Goal: Information Seeking & Learning: Learn about a topic

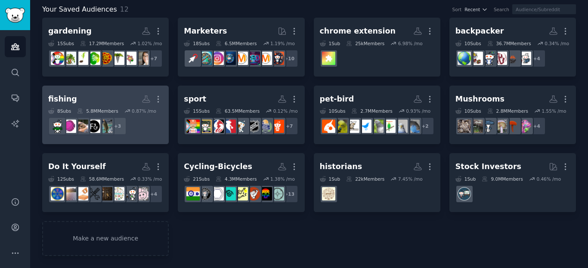
scroll to position [103, 0]
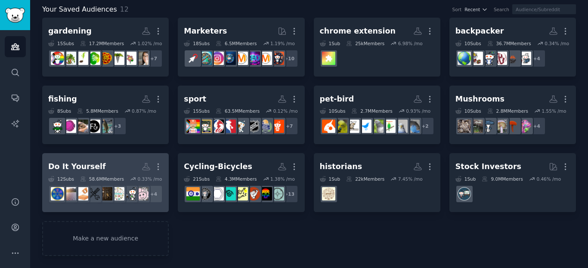
click at [129, 201] on div "+ 4" at bounding box center [105, 194] width 114 height 18
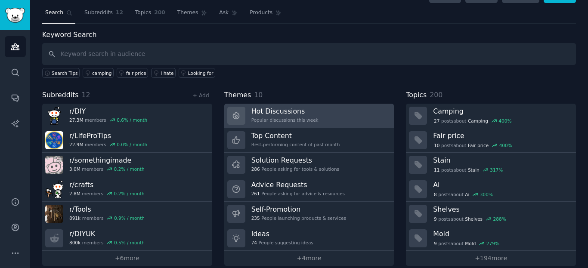
scroll to position [29, 0]
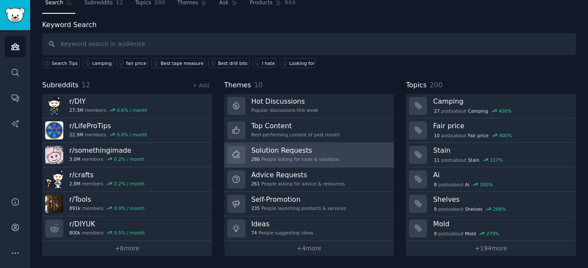
click at [307, 150] on h3 "Solution Requests" at bounding box center [295, 150] width 88 height 9
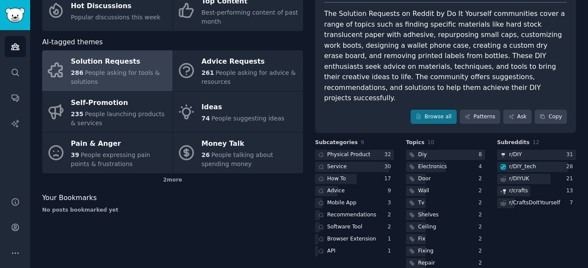
scroll to position [75, 0]
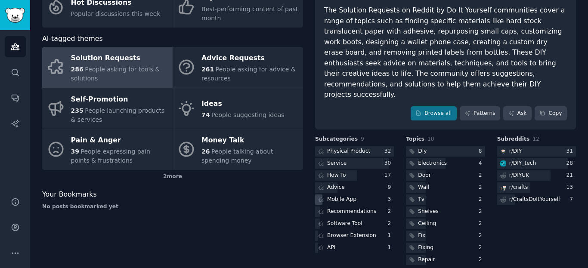
click at [349, 196] on div "Mobile App" at bounding box center [341, 200] width 29 height 8
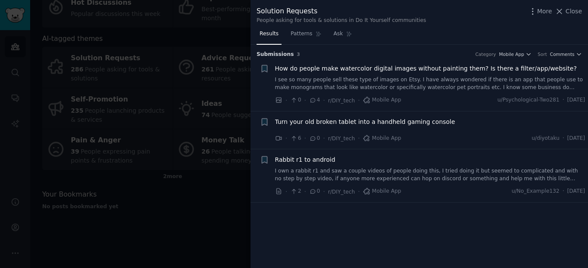
drag, startPoint x: 416, startPoint y: 83, endPoint x: 401, endPoint y: 80, distance: 15.9
click at [401, 80] on link "I see so many people sell these type of images on Etsy. I have always wondered …" at bounding box center [430, 83] width 310 height 15
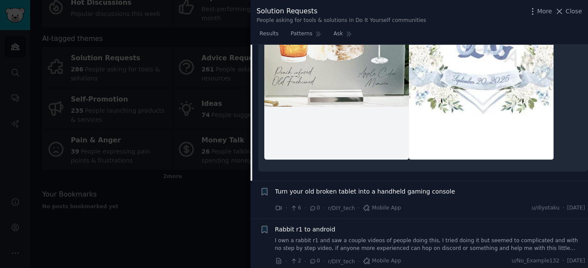
scroll to position [565, 0]
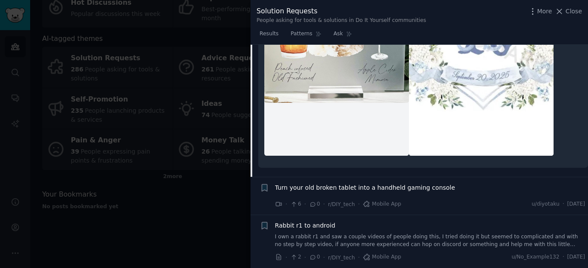
click at [391, 192] on span "Turn your old broken tablet into a handheld gaming console" at bounding box center [365, 187] width 180 height 9
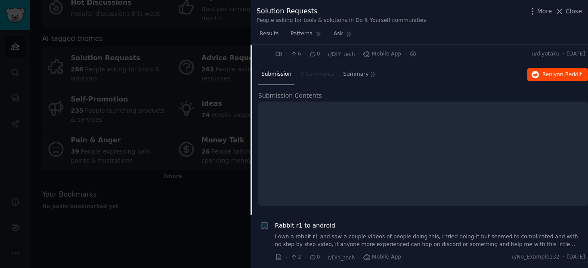
scroll to position [33, 0]
click at [402, 243] on link "I own a rabbit r1 and saw a couple videos of people doing this, I tried doing i…" at bounding box center [430, 240] width 310 height 15
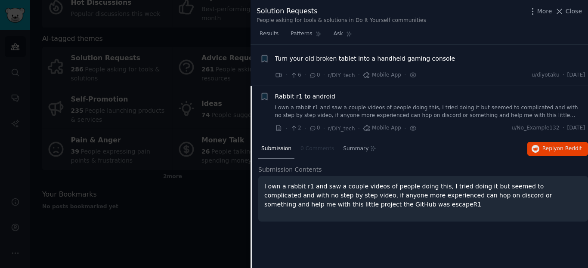
scroll to position [63, 0]
